Goal: Task Accomplishment & Management: Manage account settings

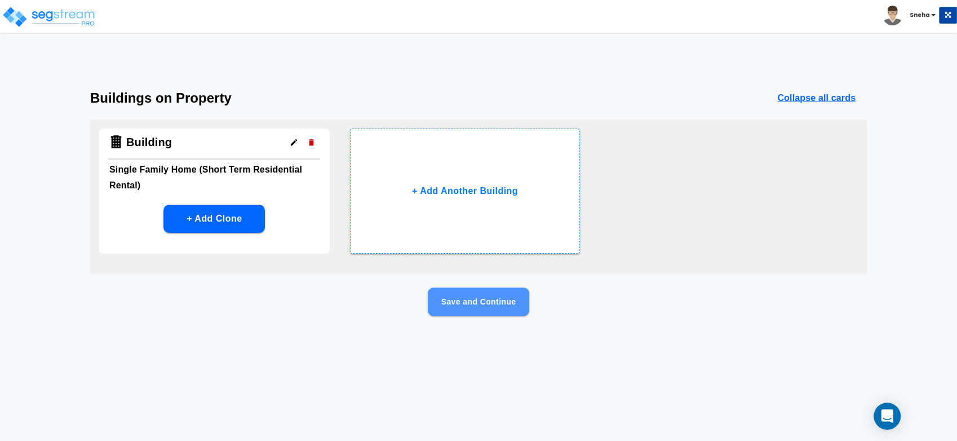
click at [463, 304] on button "Save and Continue" at bounding box center [478, 301] width 101 height 28
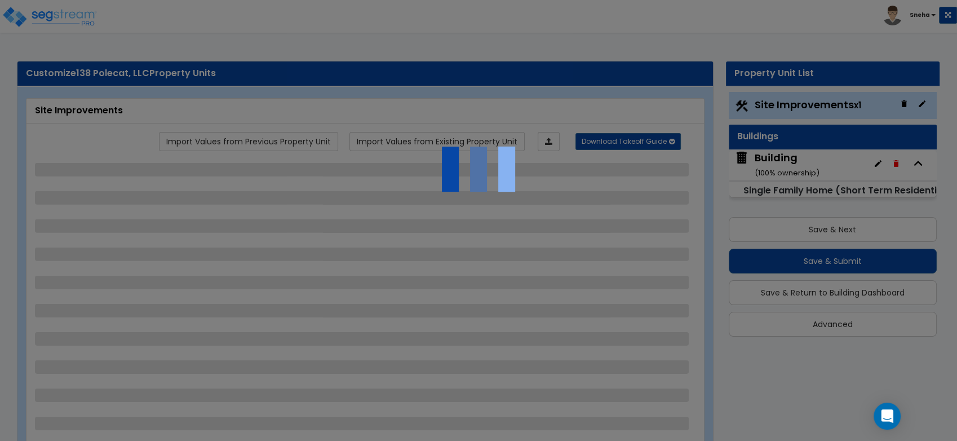
select select "2"
select select "1"
select select "3"
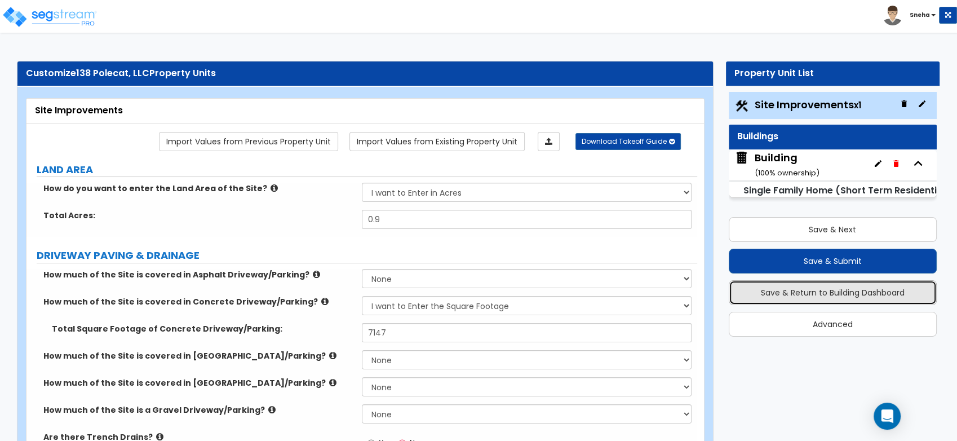
click at [813, 296] on button "Save & Return to Building Dashboard" at bounding box center [832, 292] width 208 height 25
